Goal: Task Accomplishment & Management: Use online tool/utility

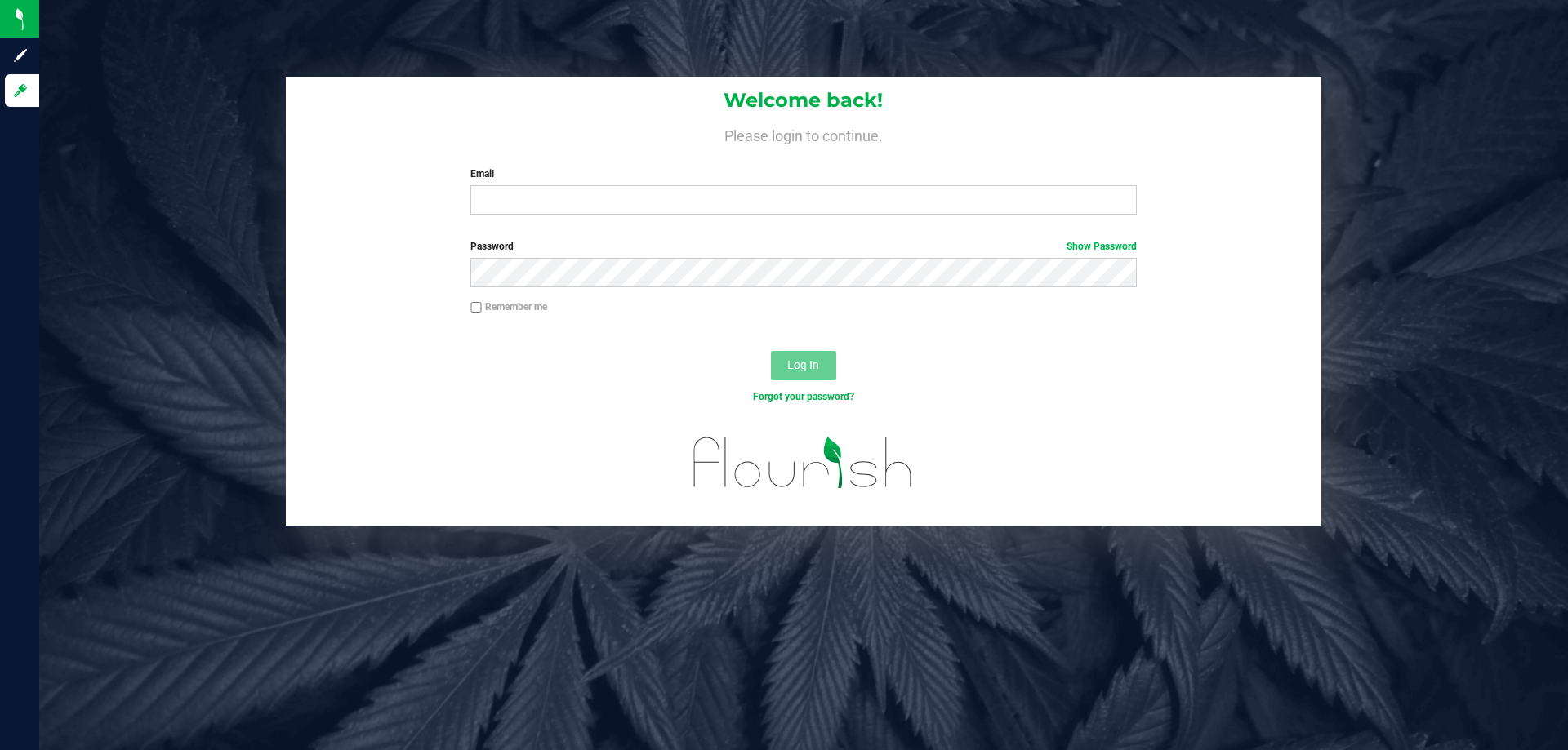
drag, startPoint x: 802, startPoint y: 676, endPoint x: 853, endPoint y: 765, distance: 102.6
click at [853, 749] on html "Sign up Log in Welcome back! Please login to continue. Email Required Please fo…" at bounding box center [784, 375] width 1568 height 750
click at [735, 204] on input "Email" at bounding box center [802, 200] width 666 height 29
type input "[EMAIL_ADDRESS][DOMAIN_NAME]"
click at [771, 351] on button "Log In" at bounding box center [803, 366] width 65 height 29
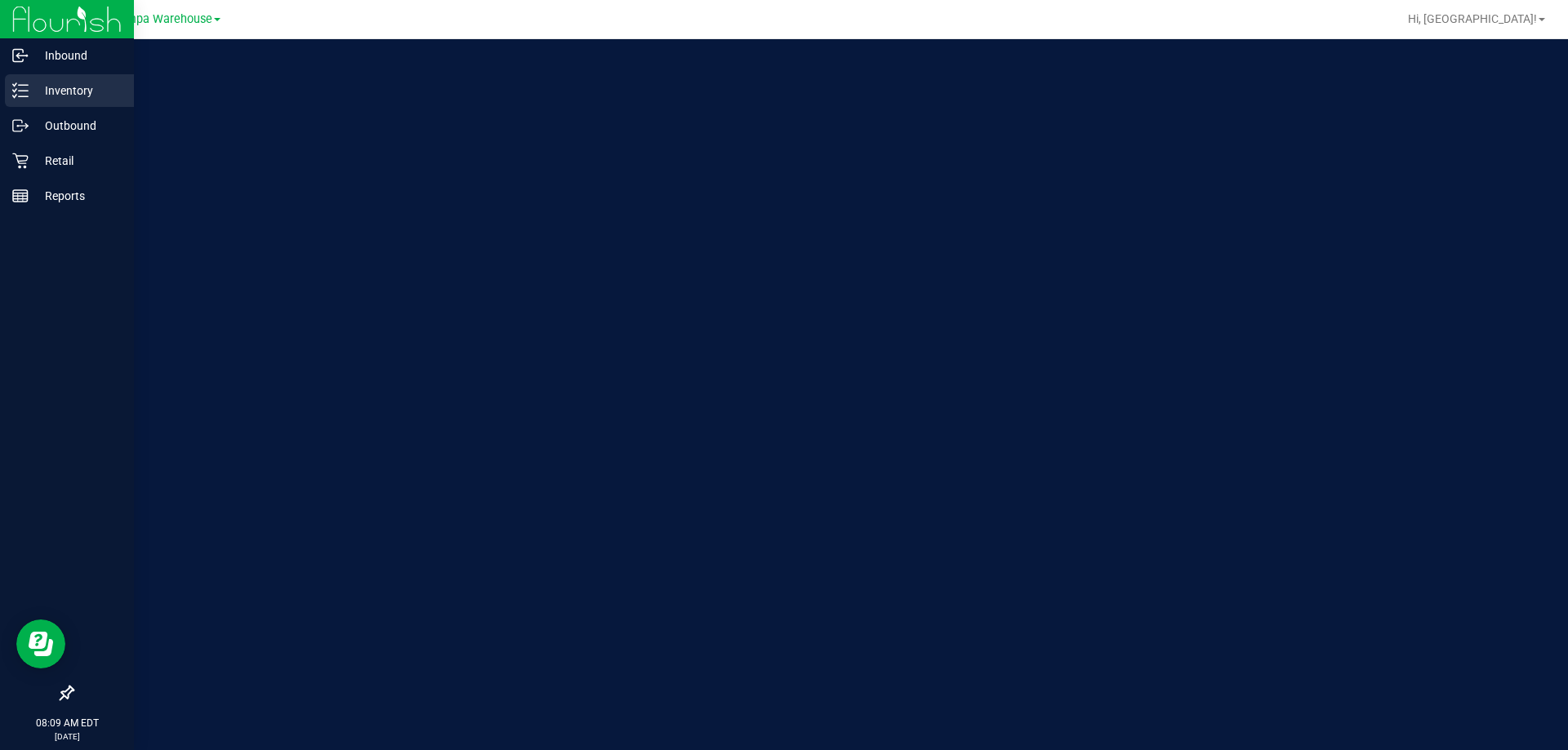
click at [55, 91] on p "Inventory" at bounding box center [77, 91] width 98 height 20
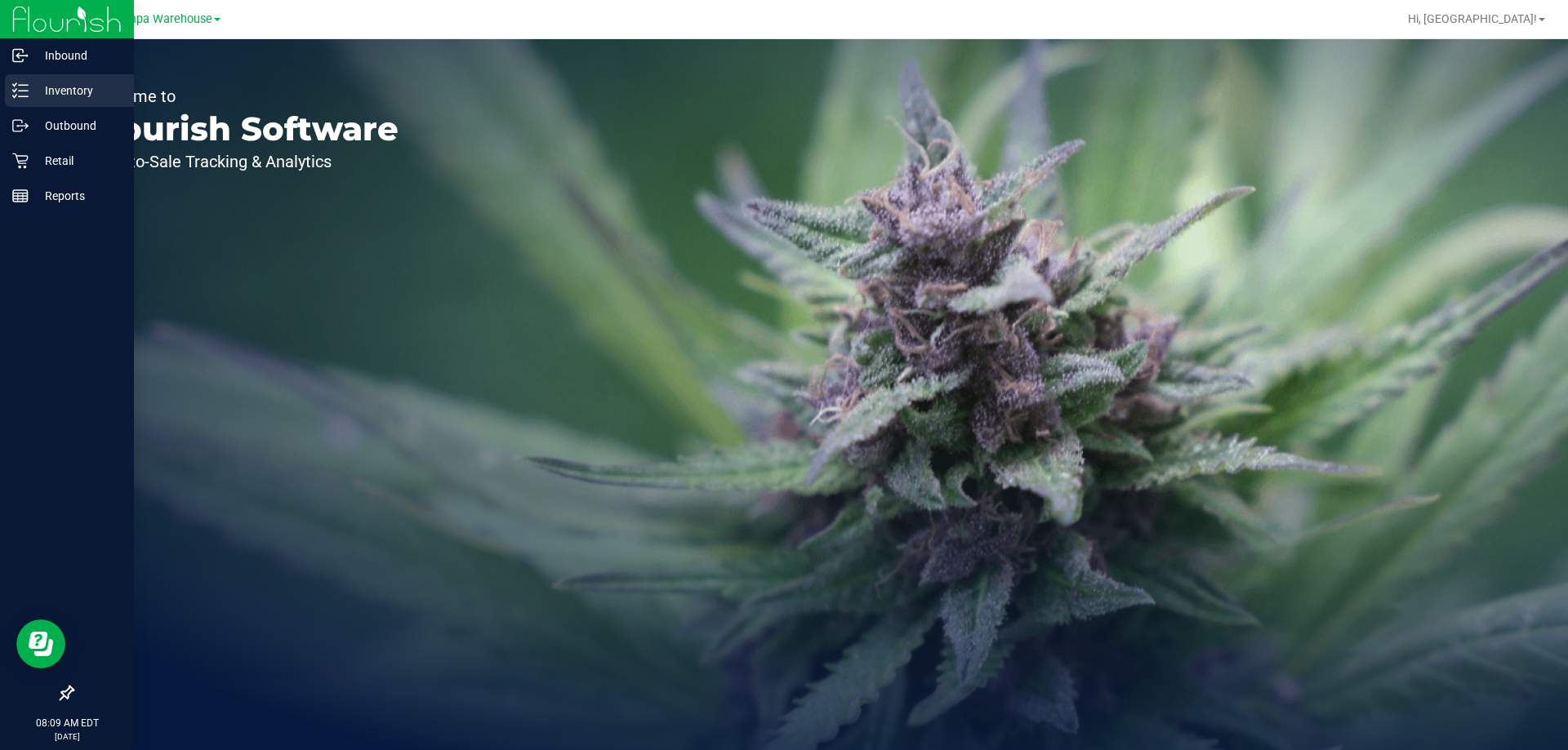
click at [55, 91] on p "Inventory" at bounding box center [77, 91] width 98 height 20
click at [59, 128] on p "Outbound" at bounding box center [77, 126] width 98 height 20
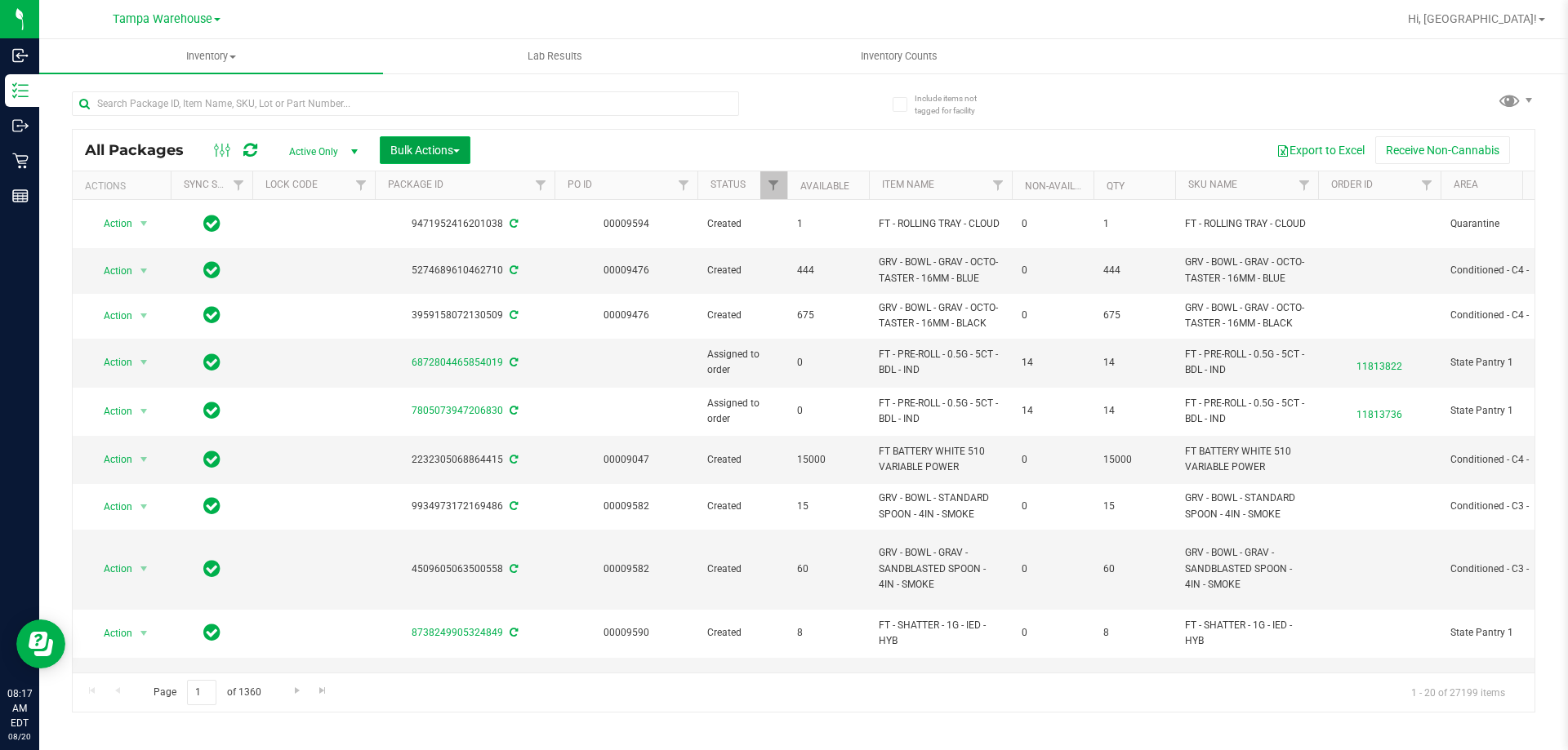
click at [432, 154] on span "Bulk Actions" at bounding box center [425, 149] width 69 height 13
click at [437, 187] on span "Add to outbound order" at bounding box center [445, 186] width 111 height 13
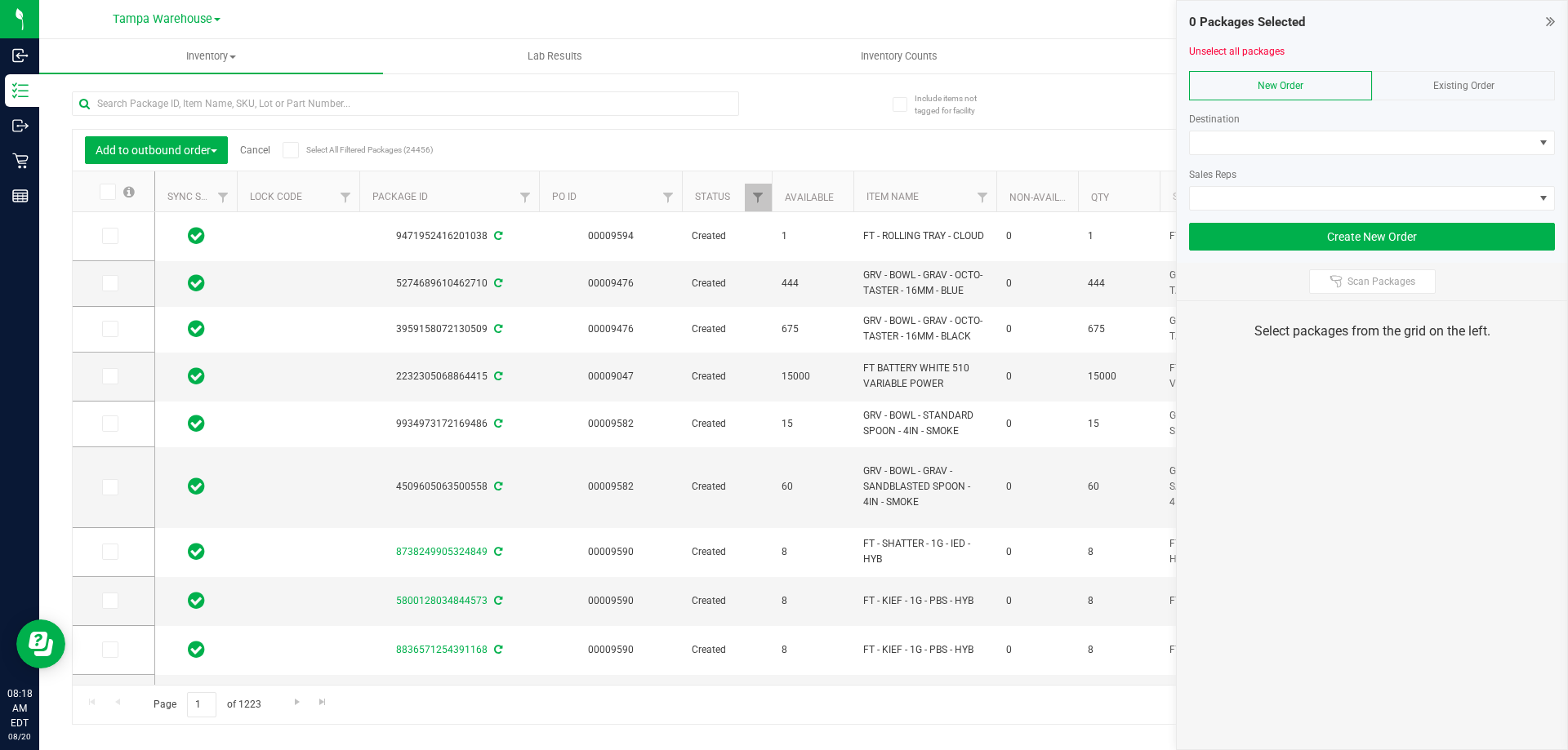
click at [1343, 438] on div "0 Packages Selected Unselect all packages New Order Existing Order Destination …" at bounding box center [1371, 375] width 392 height 750
click at [1241, 145] on span at bounding box center [1361, 143] width 344 height 23
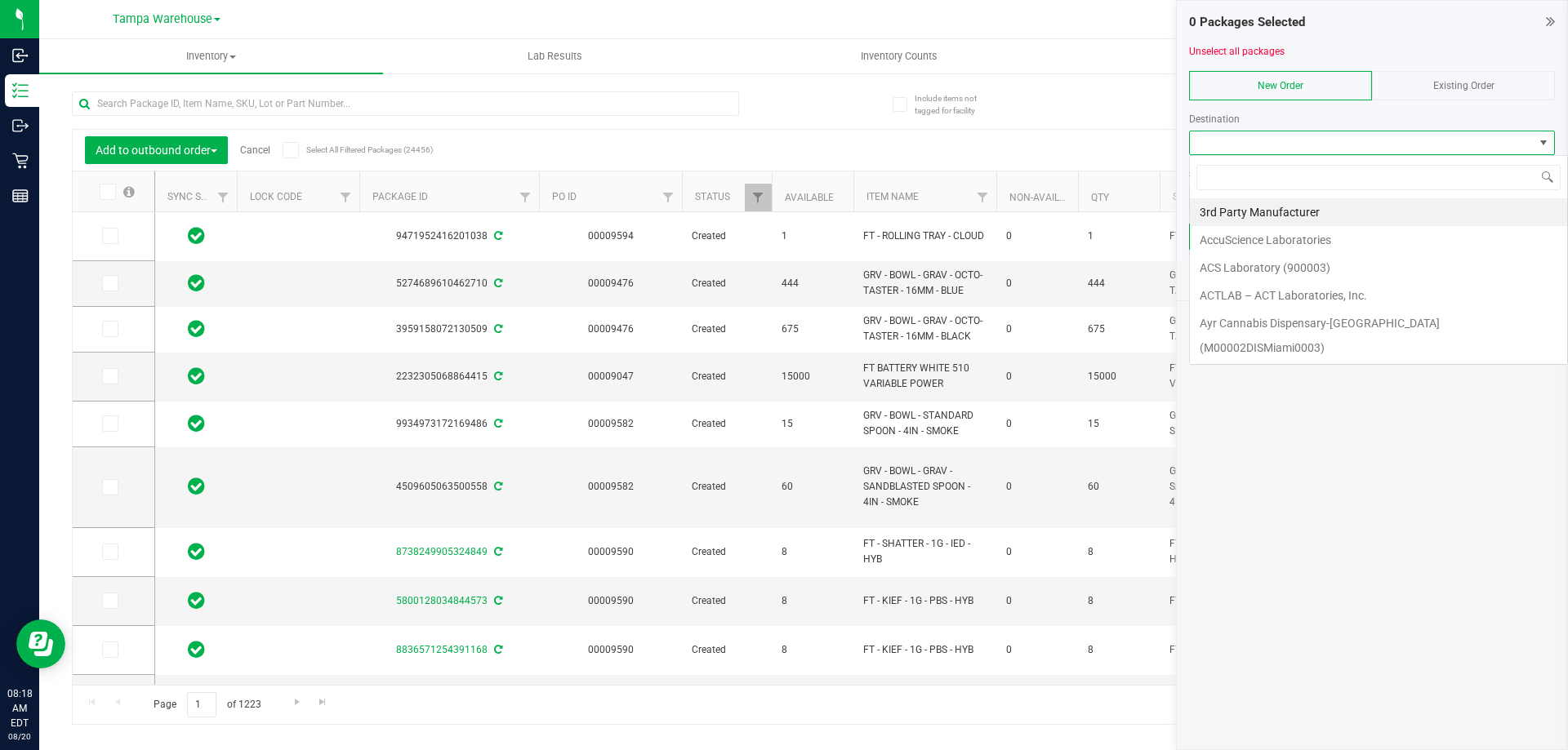
scroll to position [25, 366]
type input "bra"
click at [1274, 231] on li "[PERSON_NAME]" at bounding box center [1371, 240] width 364 height 27
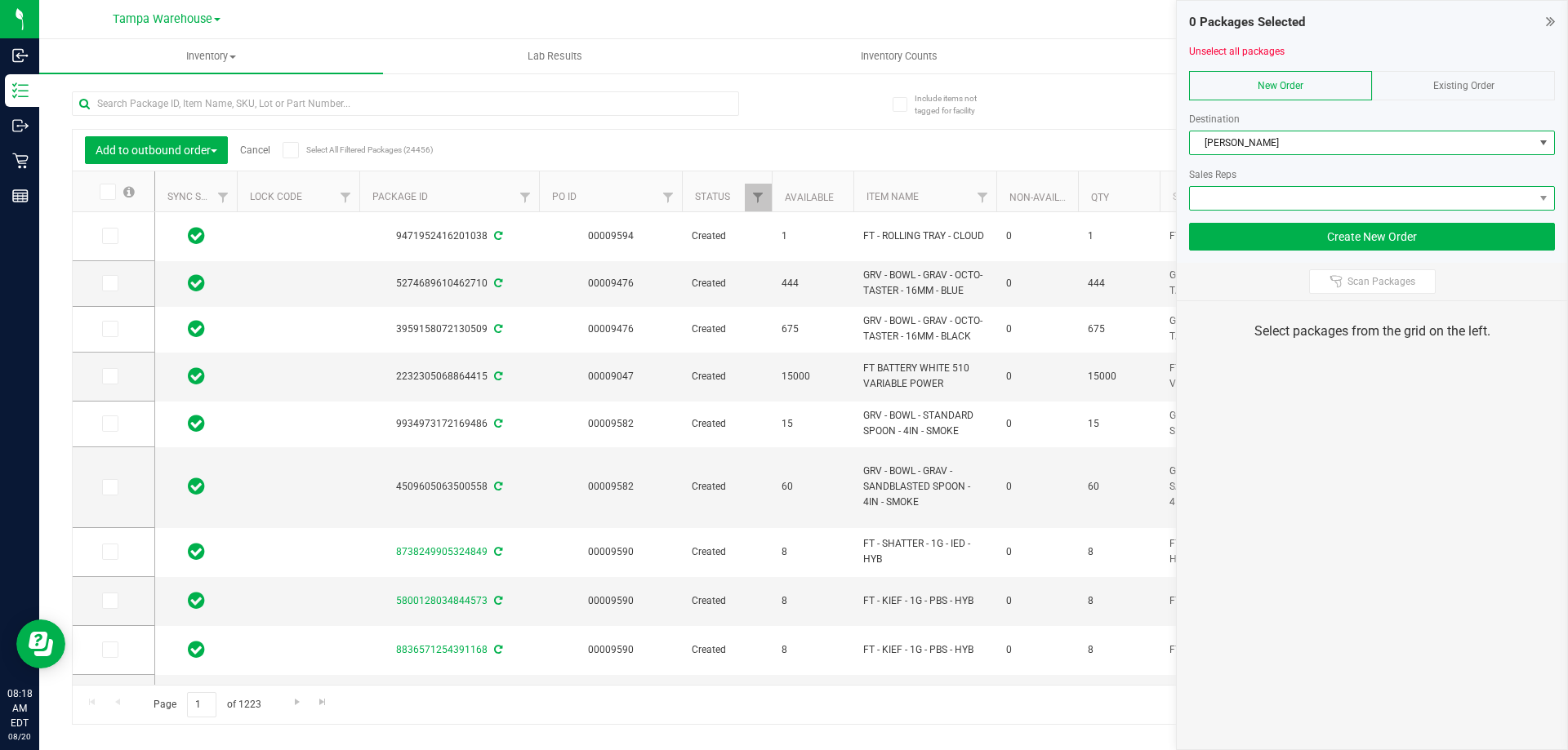
click at [1294, 202] on span at bounding box center [1361, 198] width 344 height 23
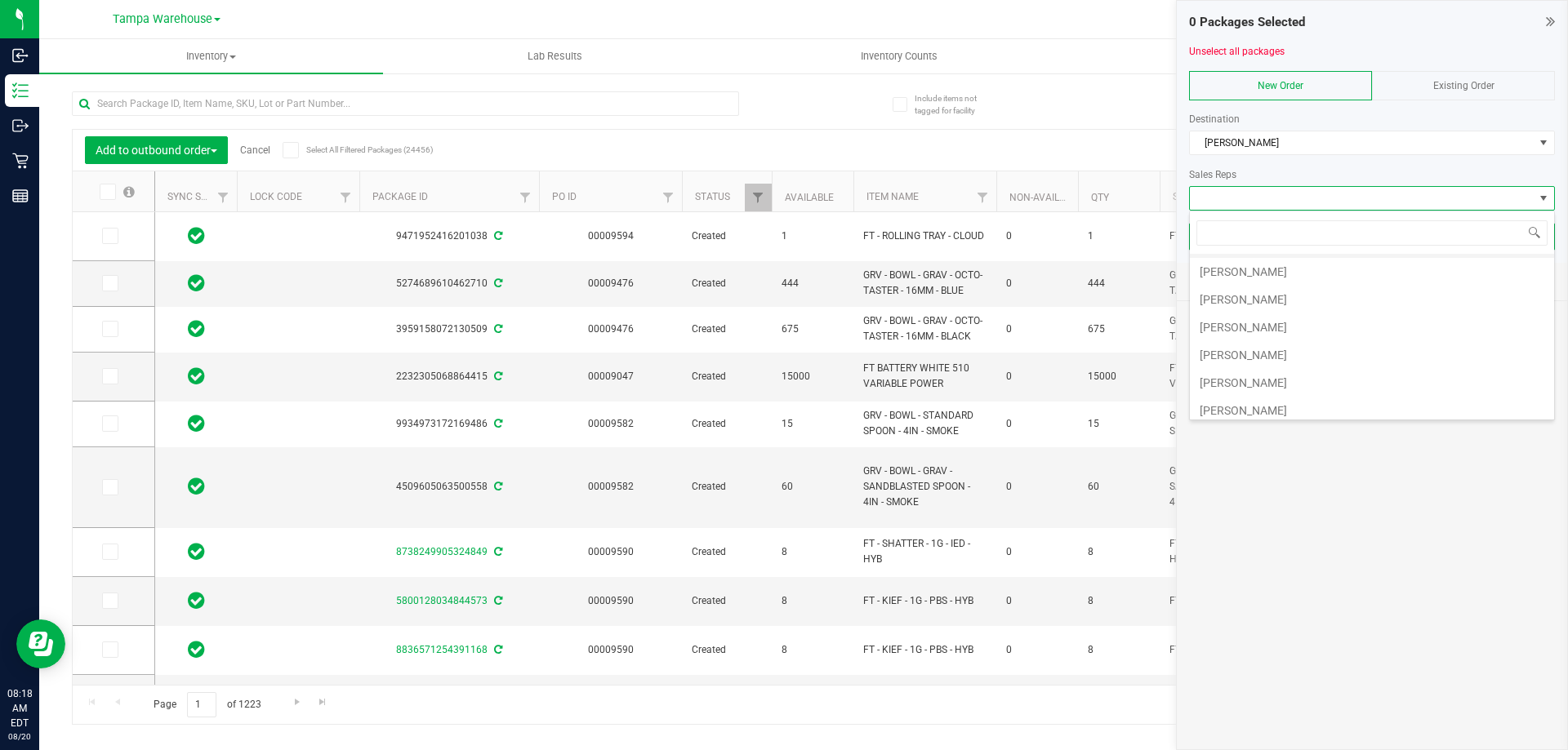
scroll to position [82, 0]
click at [1274, 348] on li "Sydney Maileoi" at bounding box center [1371, 353] width 364 height 27
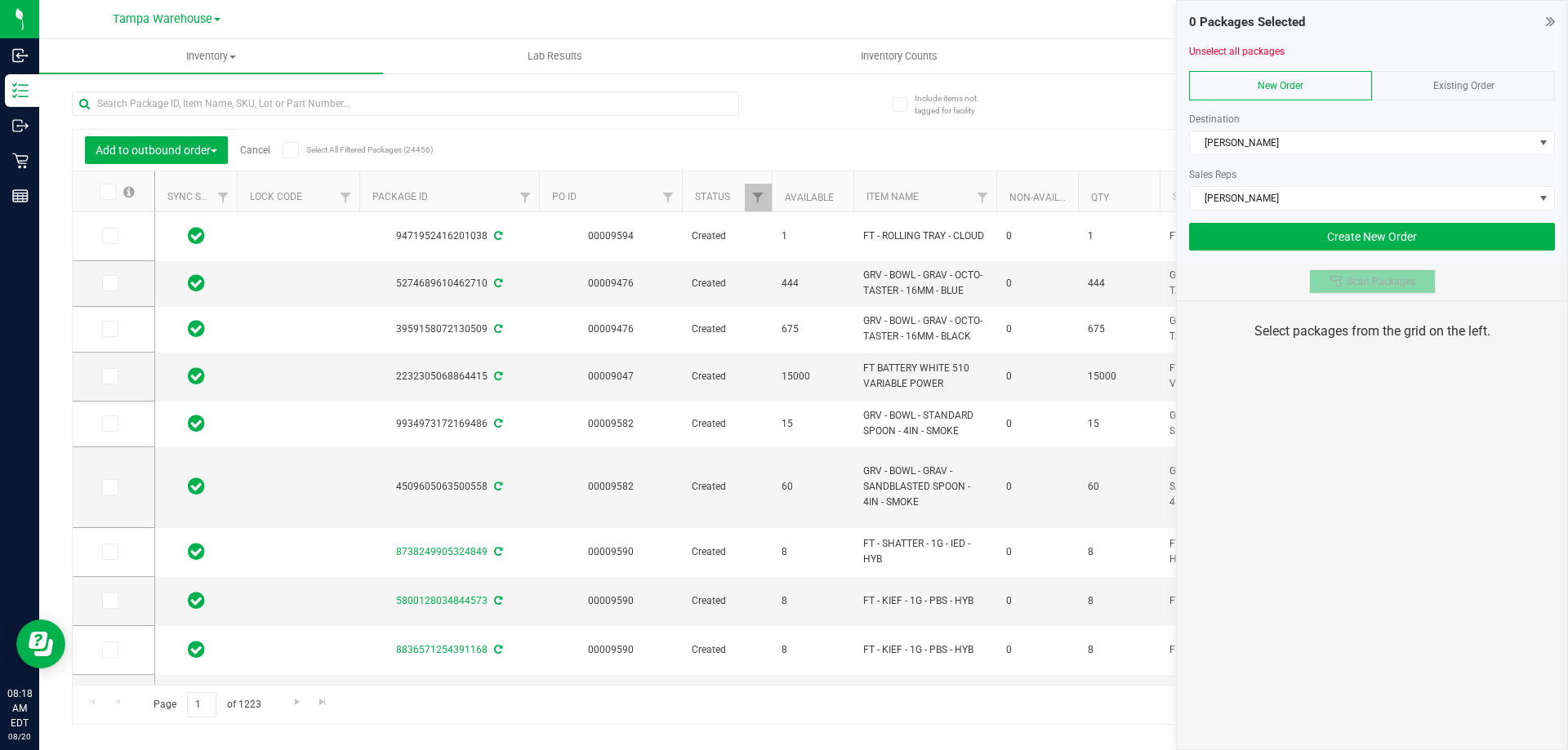
click at [1364, 282] on span "Scan Packages" at bounding box center [1381, 281] width 68 height 13
click at [1364, 431] on div "0 Packages Selected Unselect all packages New Order Existing Order Destination …" at bounding box center [1371, 375] width 392 height 750
click at [1363, 432] on div "0 Packages Selected Unselect all packages New Order Existing Order Destination …" at bounding box center [1371, 375] width 392 height 750
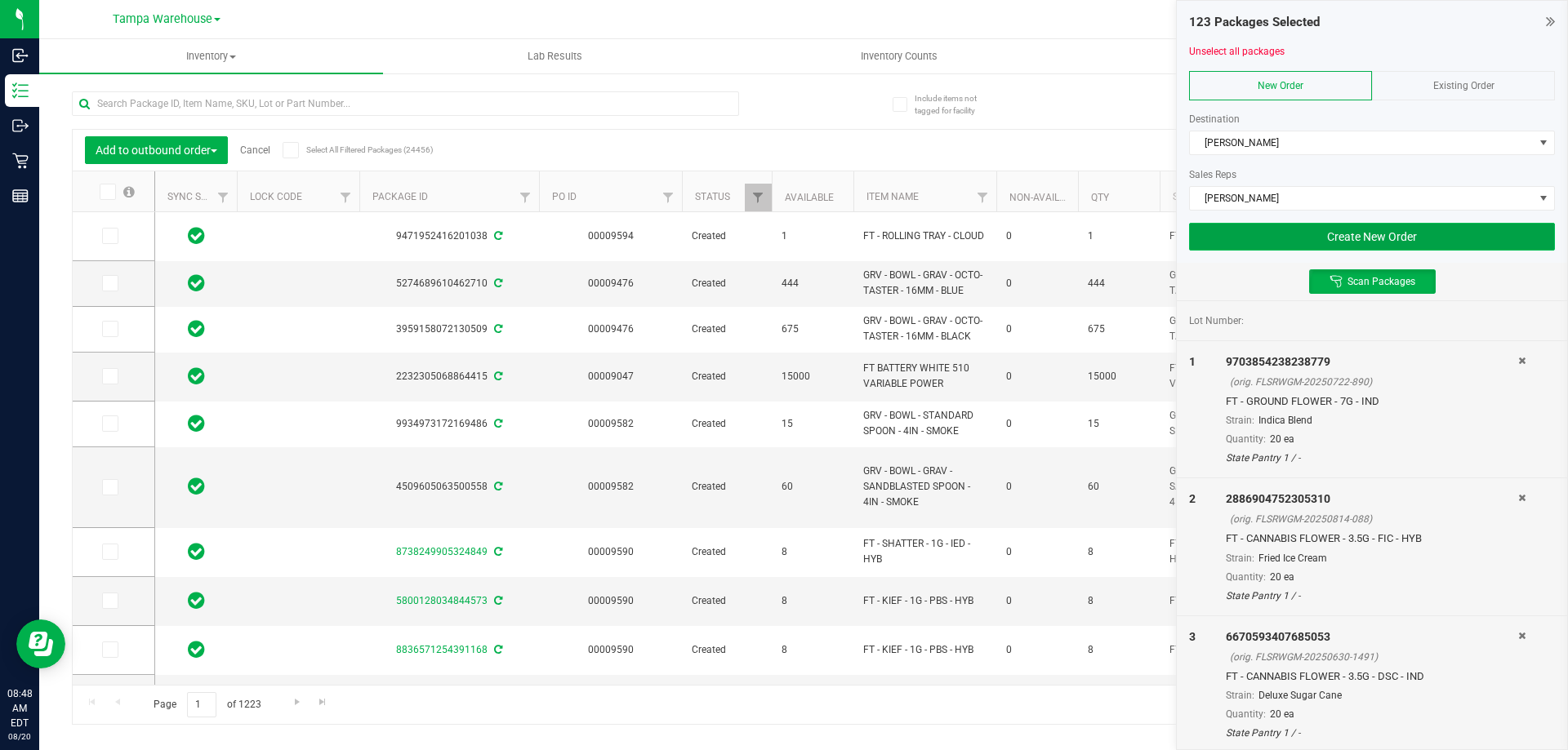
click at [1251, 242] on button "Create New Order" at bounding box center [1371, 237] width 366 height 27
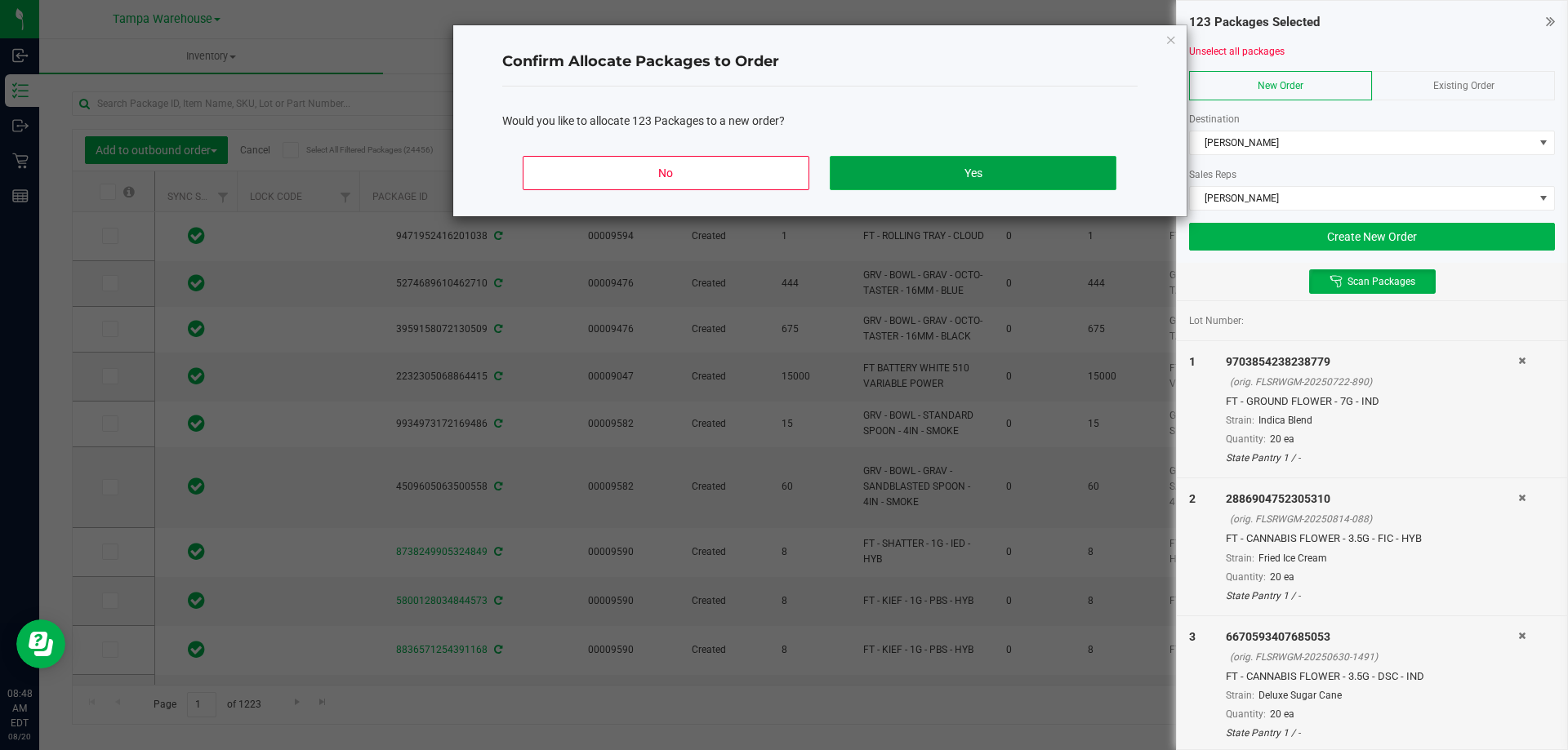
click at [1025, 184] on button "Yes" at bounding box center [972, 173] width 285 height 34
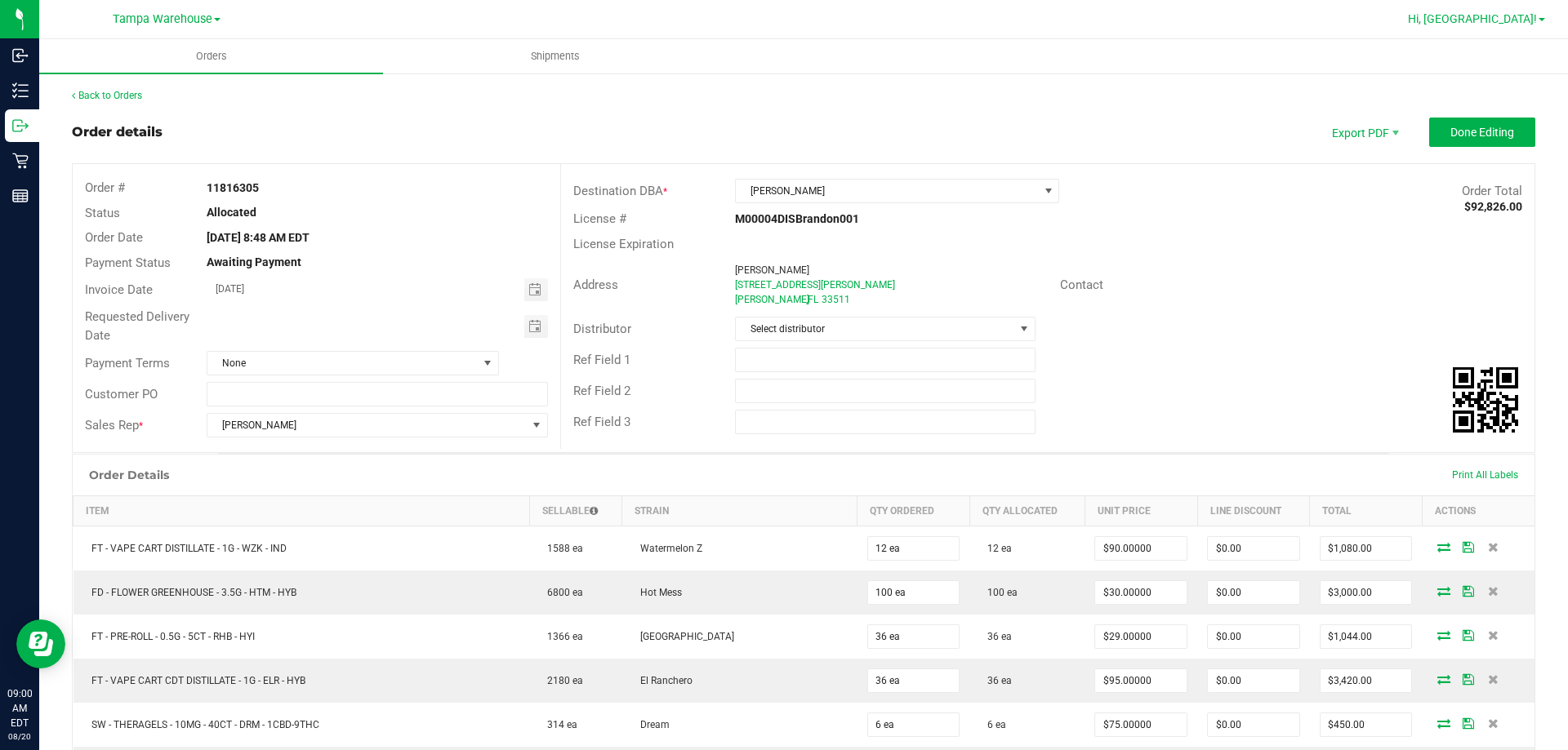
click at [1523, 16] on span "Hi, [GEOGRAPHIC_DATA]!" at bounding box center [1471, 18] width 129 height 13
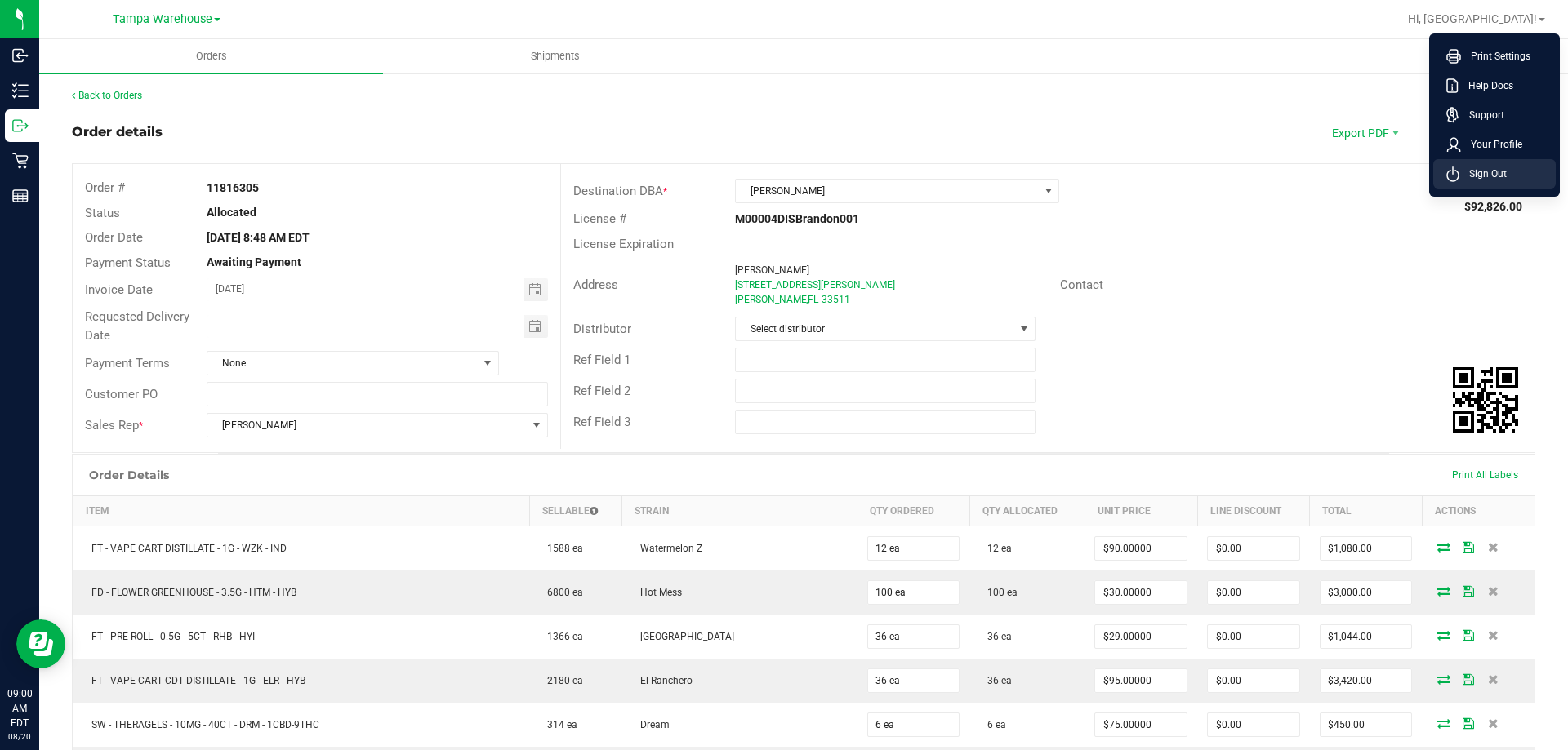
click at [1518, 173] on li "Sign Out" at bounding box center [1494, 173] width 122 height 29
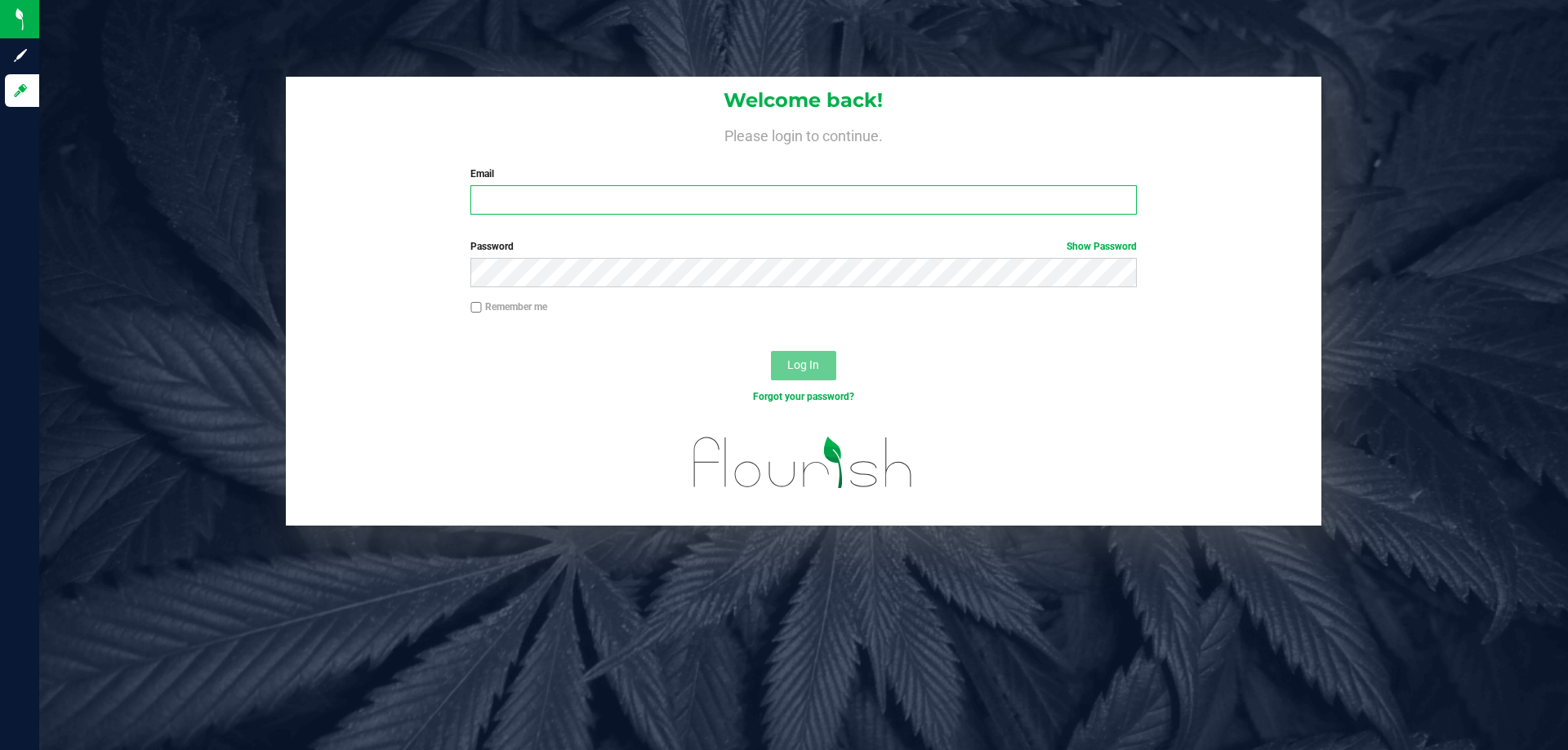
click at [542, 190] on input "Email" at bounding box center [802, 200] width 666 height 29
type input "Riyoung@liveparallel.com"
click at [771, 351] on button "Log In" at bounding box center [803, 366] width 65 height 29
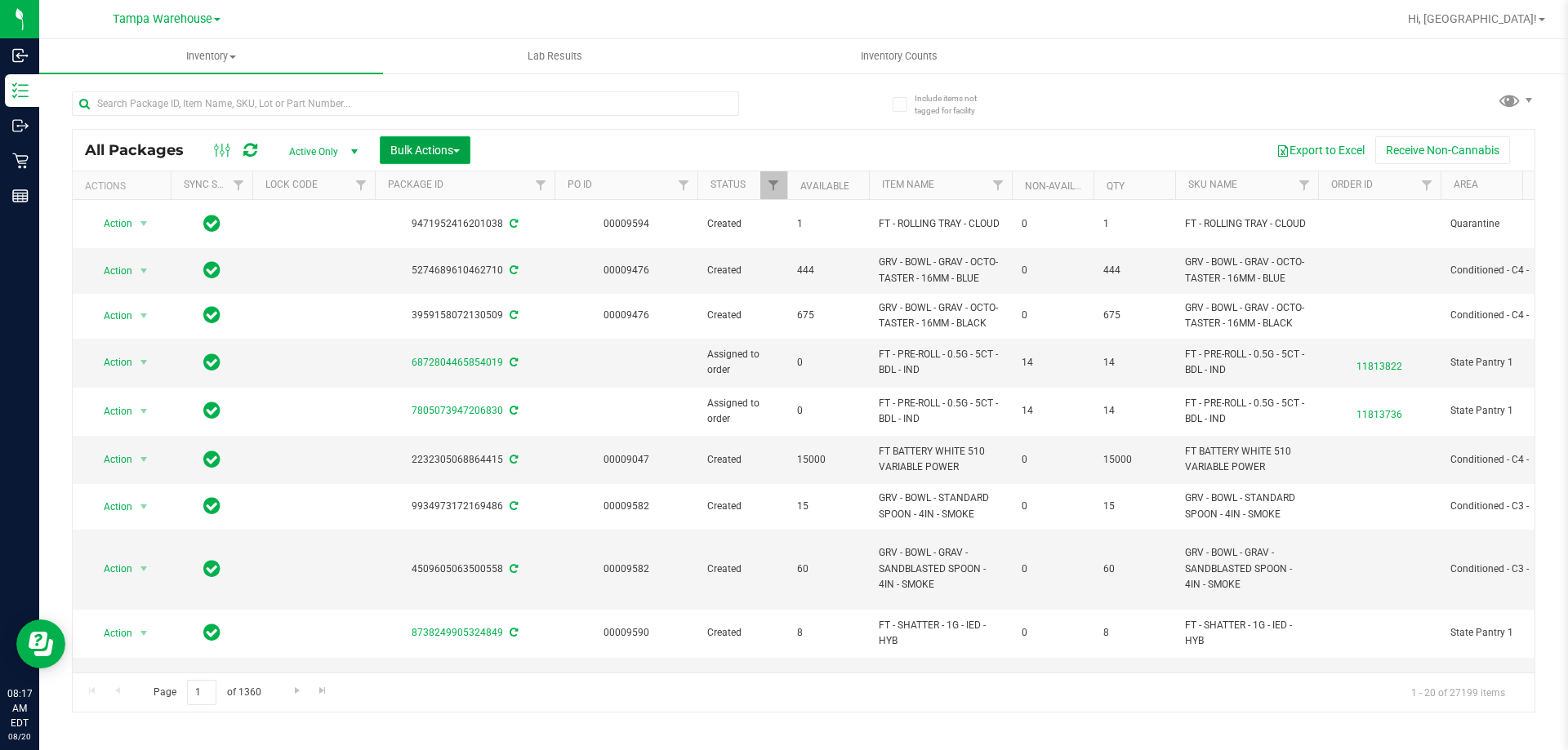
click at [445, 144] on span "Bulk Actions" at bounding box center [425, 149] width 69 height 13
click at [457, 193] on div "Add to outbound order" at bounding box center [456, 189] width 133 height 26
